Goal: Information Seeking & Learning: Learn about a topic

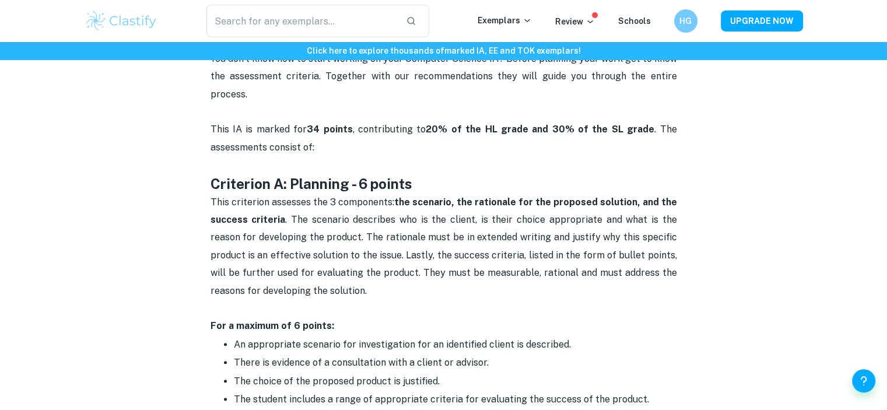
scroll to position [482, 0]
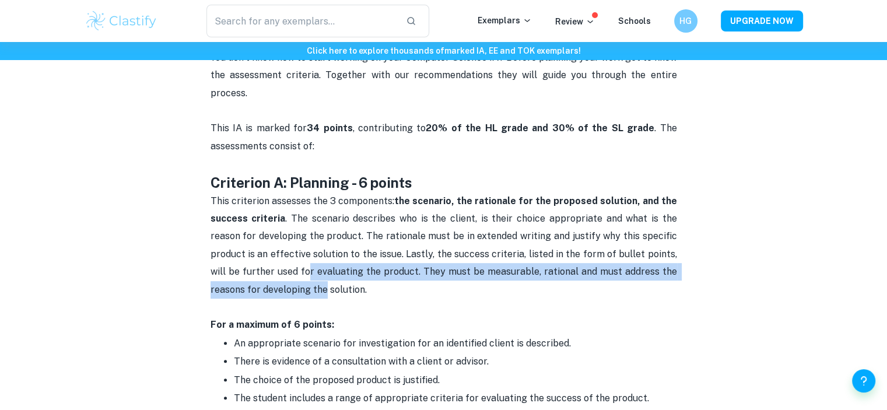
drag, startPoint x: 275, startPoint y: 248, endPoint x: 287, endPoint y: 266, distance: 21.5
click at [287, 266] on span "This criterion assesses the 3 components: the scenario, the rationale for the p…" at bounding box center [445, 245] width 469 height 100
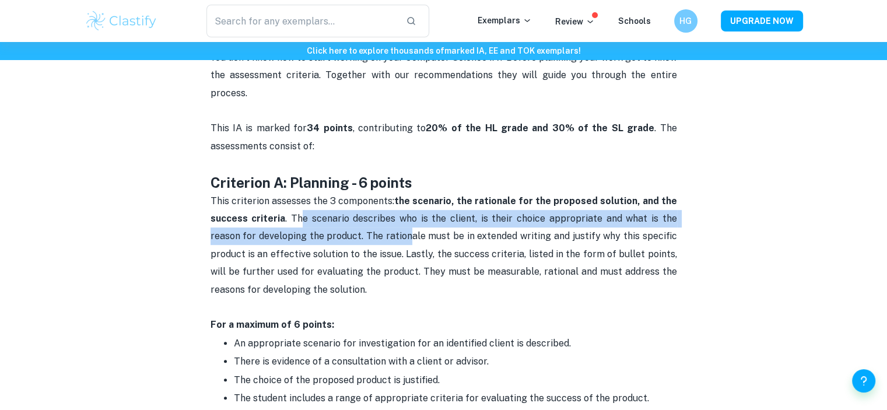
drag, startPoint x: 294, startPoint y: 197, endPoint x: 373, endPoint y: 223, distance: 83.5
click at [373, 223] on span "This criterion assesses the 3 components: the scenario, the rationale for the p…" at bounding box center [445, 245] width 469 height 100
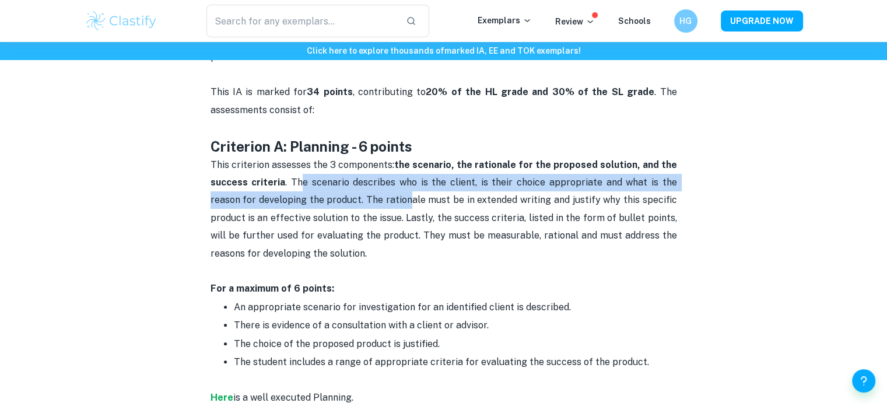
scroll to position [564, 0]
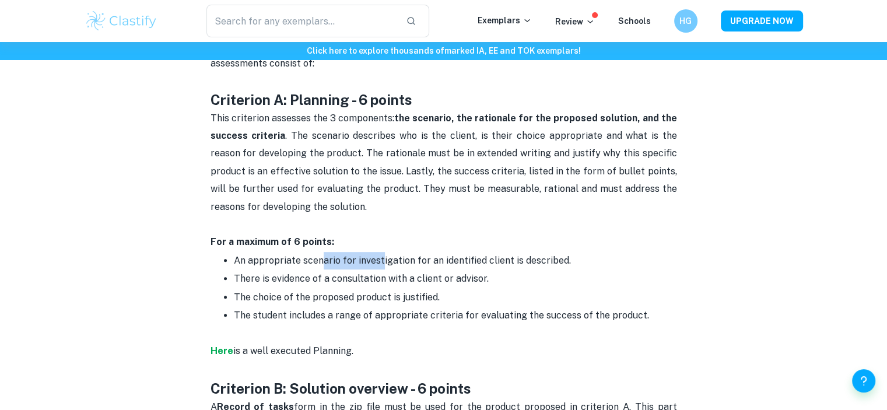
drag, startPoint x: 322, startPoint y: 247, endPoint x: 380, endPoint y: 245, distance: 57.8
click at [380, 255] on span "An appropriate scenario for investigation for an identified client is described." at bounding box center [402, 260] width 337 height 11
drag, startPoint x: 289, startPoint y: 264, endPoint x: 329, endPoint y: 260, distance: 41.0
click at [329, 273] on span "There is evidence of a consultation with a client or advisor." at bounding box center [361, 278] width 255 height 11
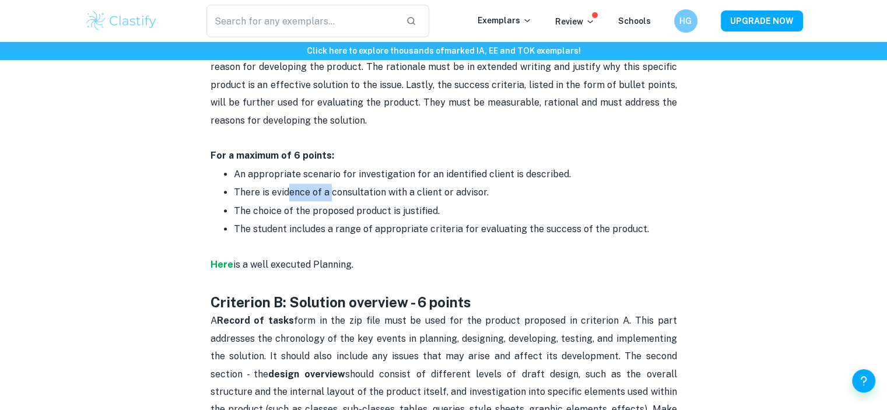
scroll to position [707, 0]
